Goal: Check status: Check status

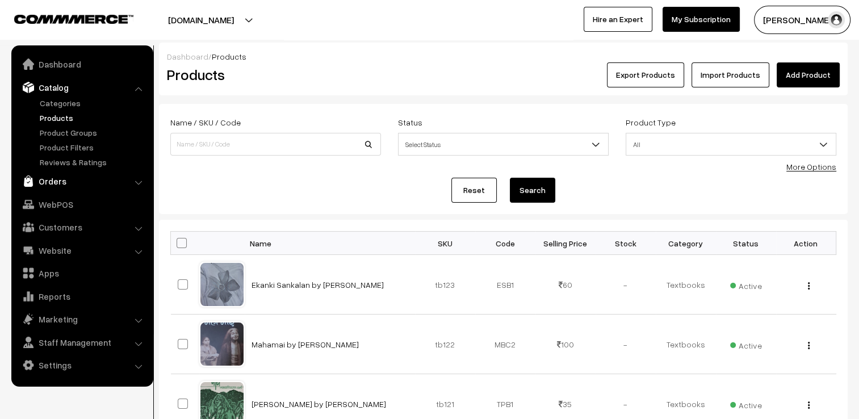
click at [62, 180] on link "Orders" at bounding box center [81, 181] width 135 height 20
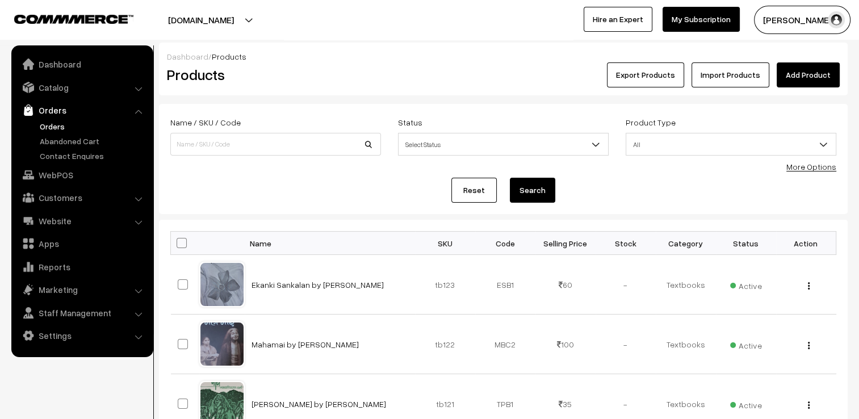
click at [58, 124] on link "Orders" at bounding box center [93, 126] width 112 height 12
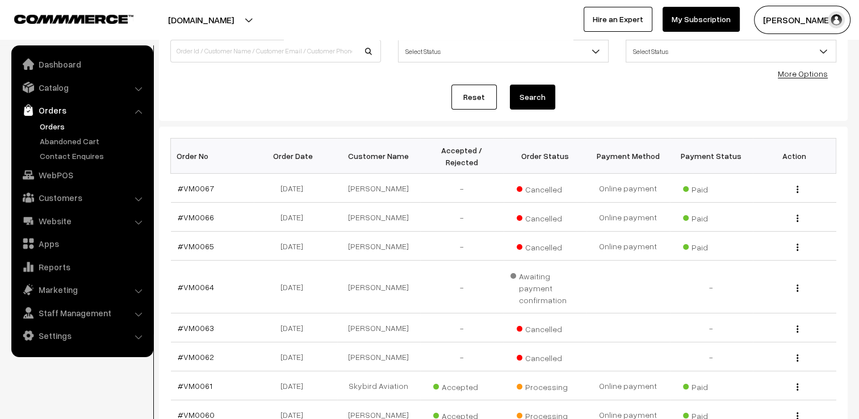
scroll to position [113, 0]
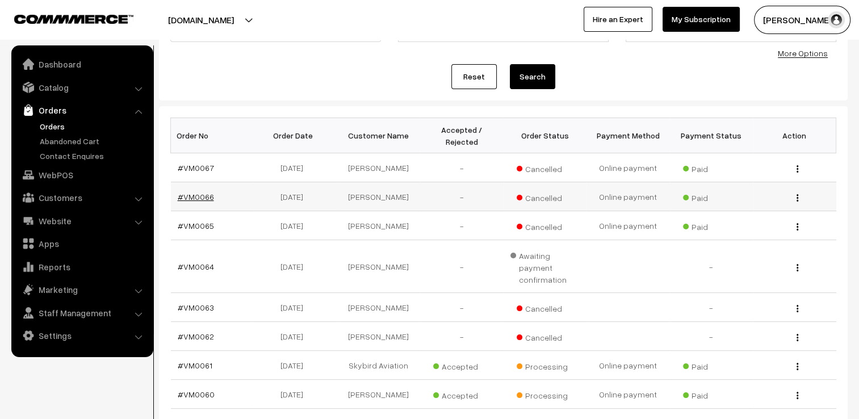
click at [202, 192] on link "#VM0066" at bounding box center [196, 197] width 36 height 10
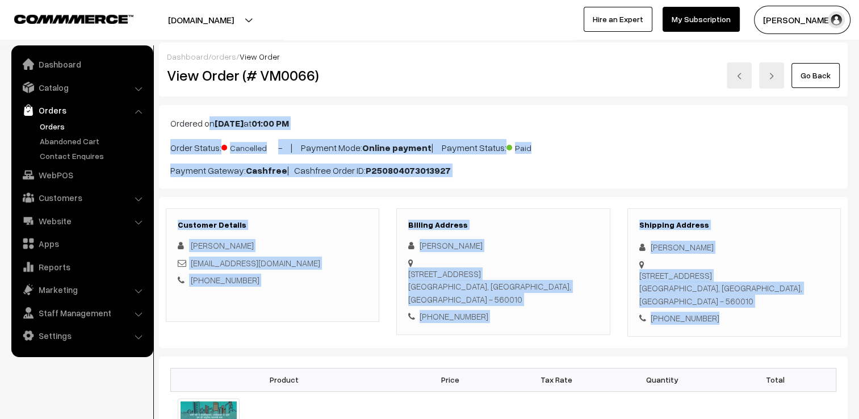
drag, startPoint x: 172, startPoint y: 121, endPoint x: 750, endPoint y: 331, distance: 615.2
drag, startPoint x: 344, startPoint y: 233, endPoint x: 340, endPoint y: 237, distance: 6.0
copy div "Ordered on Aug 04, 2025 at 01:00 PM Order Status: Cancelled - | Payment Mode: O…"
